Goal: Task Accomplishment & Management: Complete application form

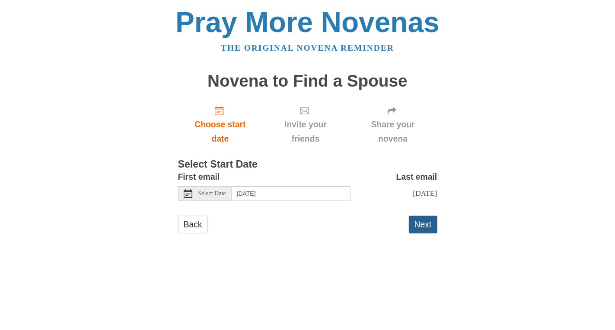
click at [428, 232] on button "Next" at bounding box center [423, 224] width 29 height 18
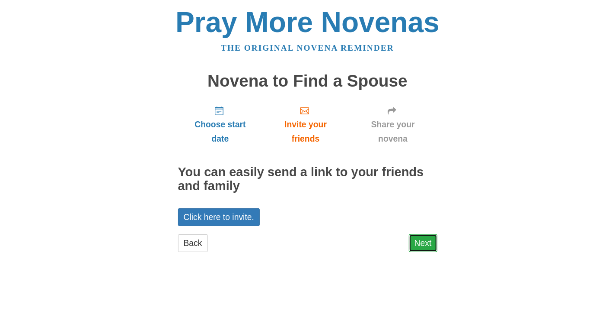
click at [425, 238] on link "Next" at bounding box center [423, 243] width 29 height 18
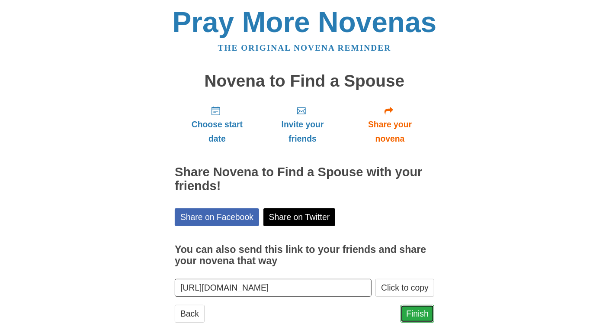
click at [407, 314] on link "Finish" at bounding box center [418, 314] width 34 height 18
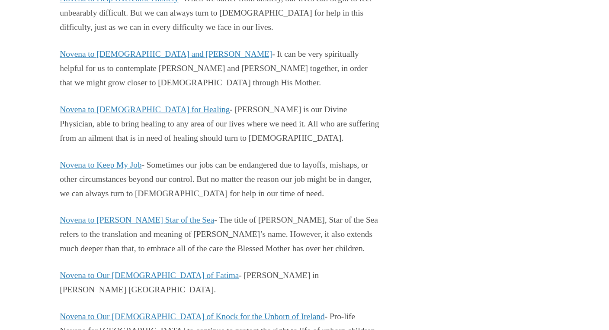
scroll to position [8716, 0]
